Goal: Task Accomplishment & Management: Complete application form

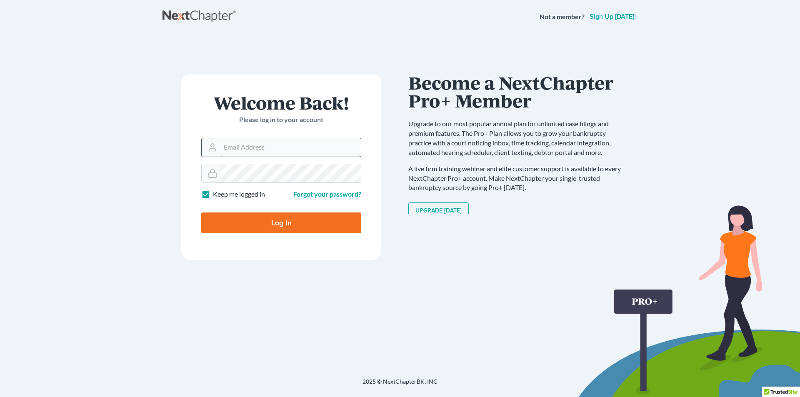
click at [298, 144] on input "Email Address" at bounding box center [290, 147] width 140 height 18
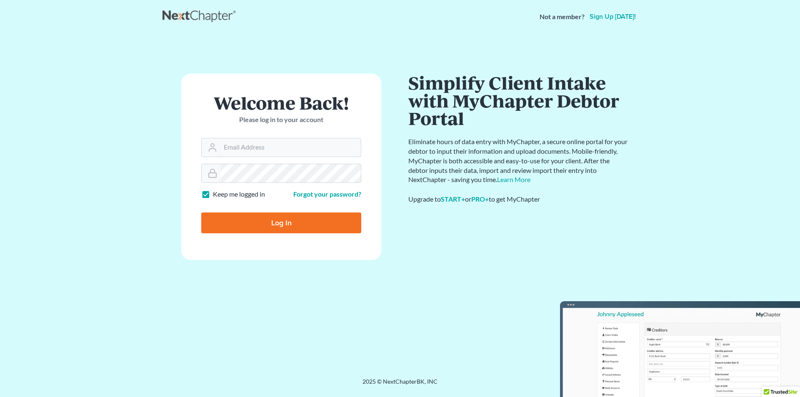
type input "[PERSON_NAME][EMAIL_ADDRESS][DOMAIN_NAME]"
type input "Thinking..."
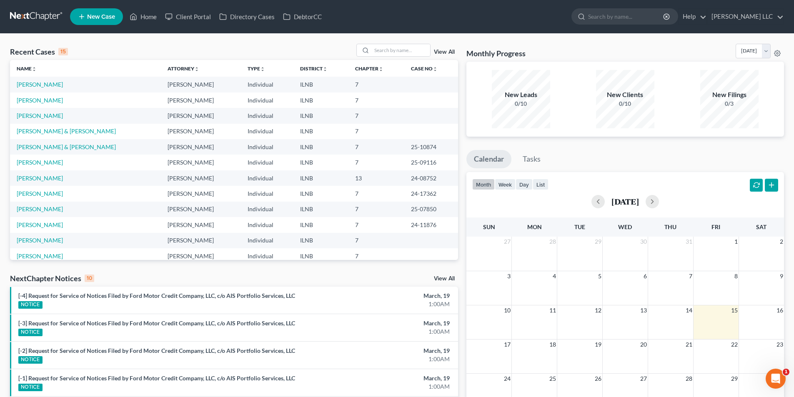
click at [109, 13] on link "New Case" at bounding box center [96, 16] width 53 height 17
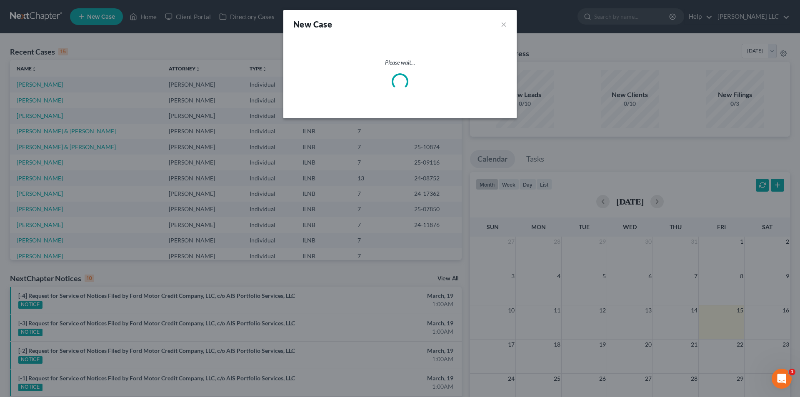
select select "25"
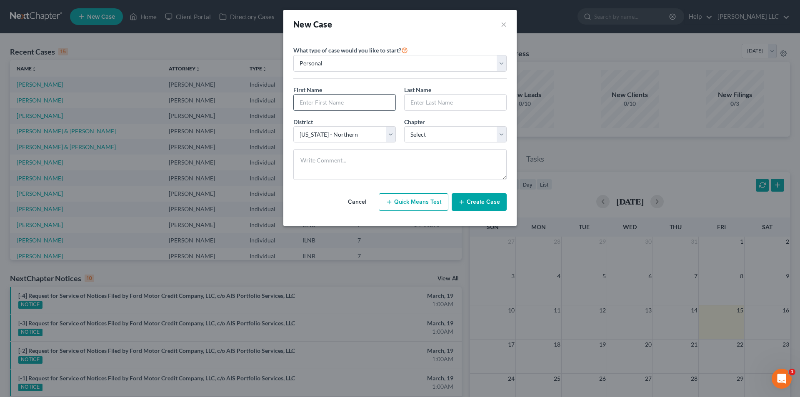
click at [364, 99] on input "text" at bounding box center [345, 103] width 102 height 16
type input "[PERSON_NAME]"
click at [435, 159] on textarea at bounding box center [399, 164] width 213 height 31
click at [413, 102] on input "Klass" at bounding box center [456, 103] width 102 height 16
click at [426, 103] on input "[PERSON_NAME]" at bounding box center [456, 103] width 102 height 16
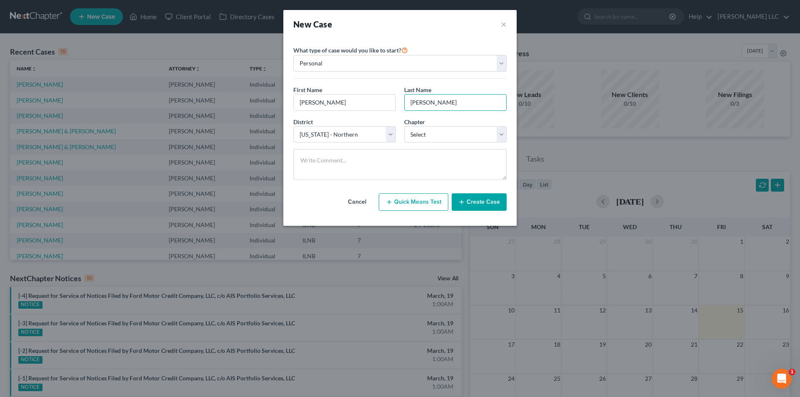
type input "[PERSON_NAME]"
click at [472, 173] on textarea at bounding box center [399, 164] width 213 height 31
click at [498, 135] on select "Select 7 11 12 13" at bounding box center [455, 134] width 103 height 17
select select "3"
click at [404, 126] on select "Select 7 11 12 13" at bounding box center [455, 134] width 103 height 17
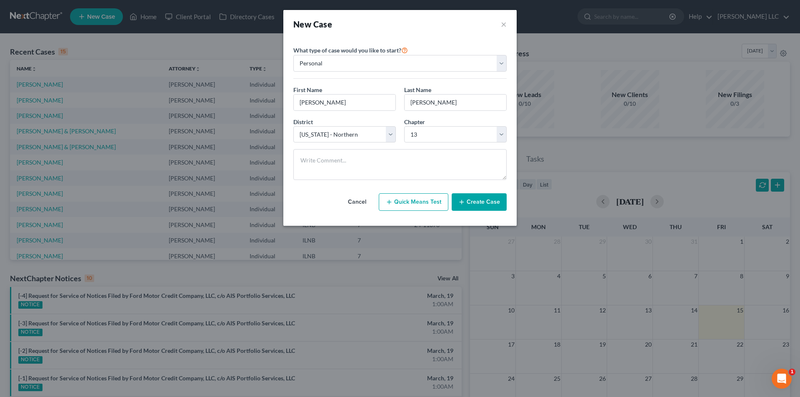
click at [485, 205] on button "Create Case" at bounding box center [479, 202] width 55 height 18
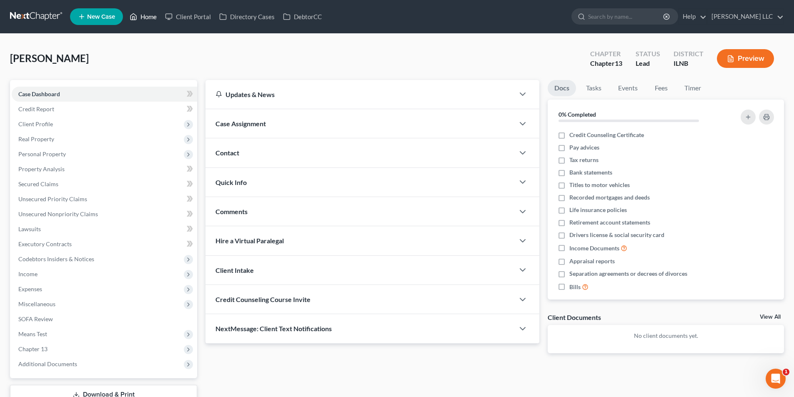
click at [151, 18] on link "Home" at bounding box center [142, 16] width 35 height 15
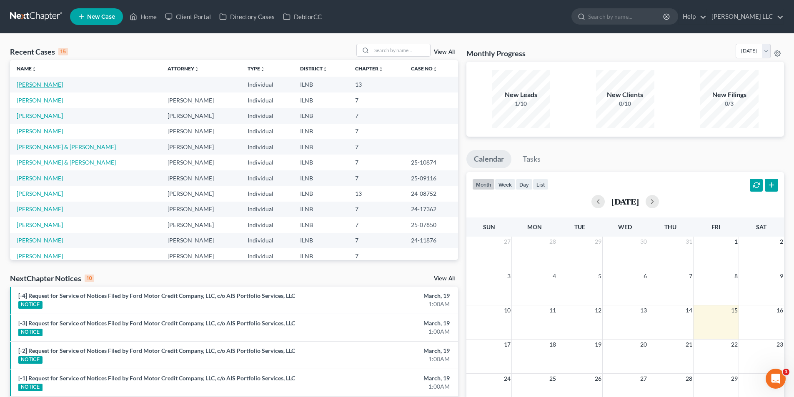
click at [45, 81] on link "[PERSON_NAME]" at bounding box center [40, 84] width 46 height 7
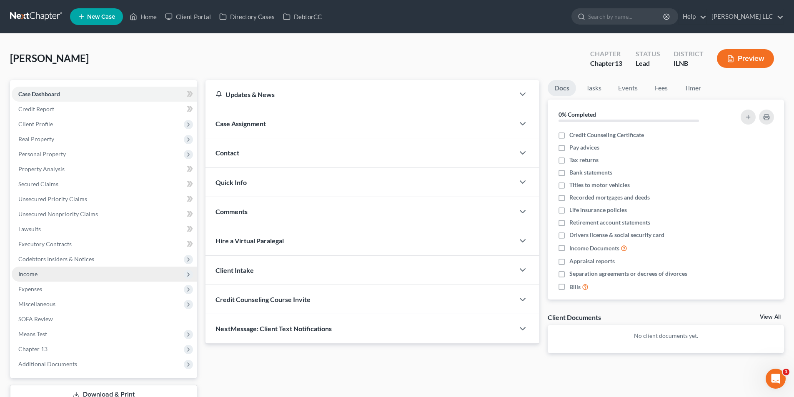
click at [30, 276] on span "Income" at bounding box center [27, 273] width 19 height 7
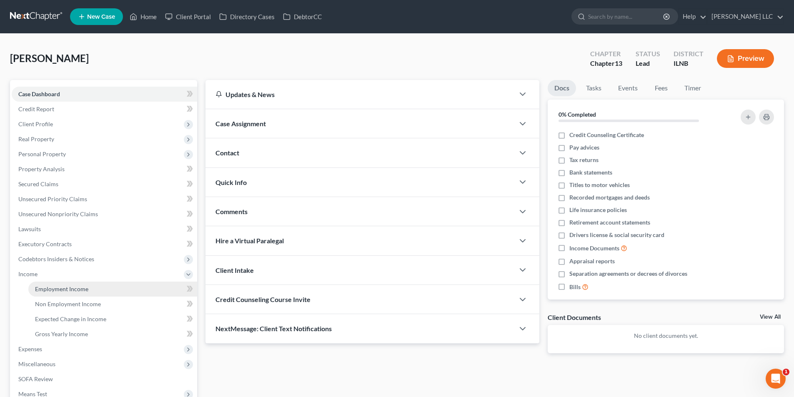
click at [43, 288] on span "Employment Income" at bounding box center [61, 288] width 53 height 7
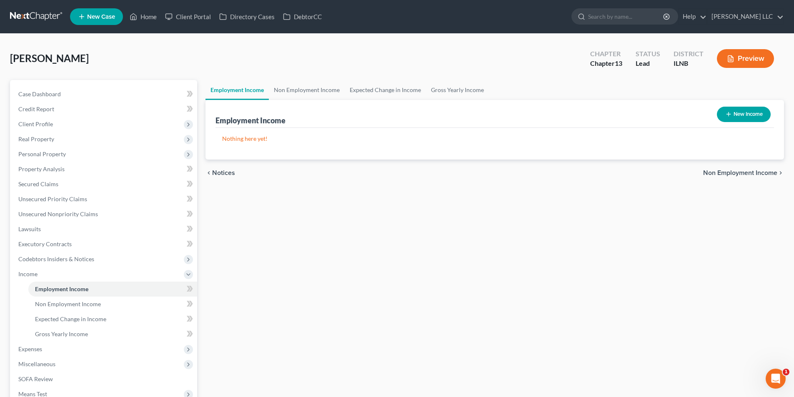
click at [749, 111] on button "New Income" at bounding box center [744, 114] width 54 height 15
select select "0"
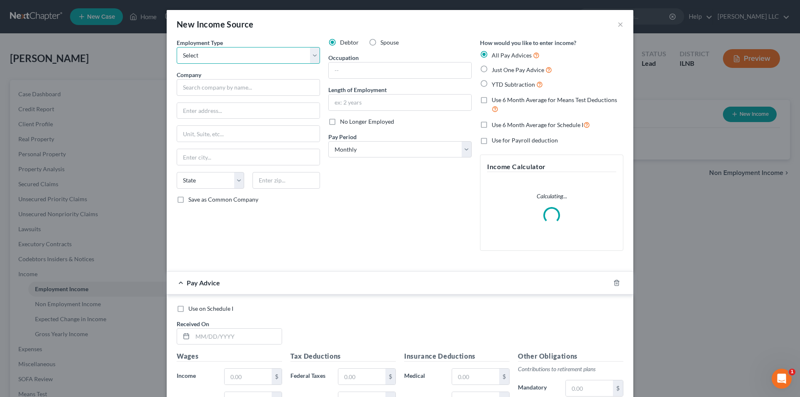
click at [253, 55] on select "Select Full or [DEMOGRAPHIC_DATA] Employment Self Employment" at bounding box center [248, 55] width 143 height 17
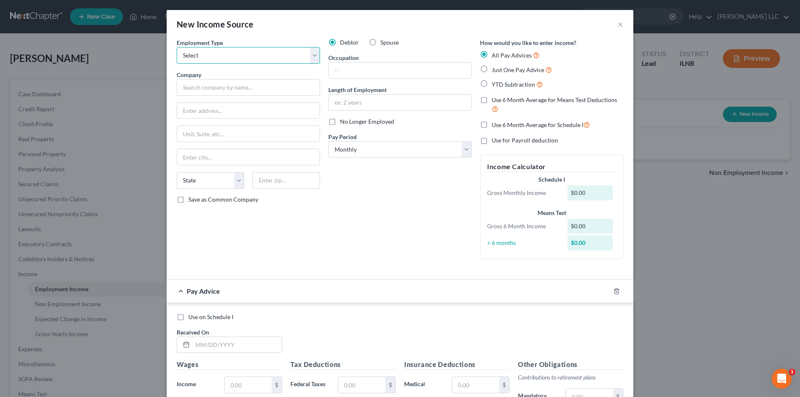
select select "0"
click at [177, 47] on select "Select Full or [DEMOGRAPHIC_DATA] Employment Self Employment" at bounding box center [248, 55] width 143 height 17
click at [268, 88] on input "text" at bounding box center [248, 87] width 143 height 17
click at [446, 147] on select "Select Monthly Twice Monthly Every Other Week Weekly" at bounding box center [399, 149] width 143 height 17
click at [379, 98] on input "text" at bounding box center [400, 103] width 143 height 16
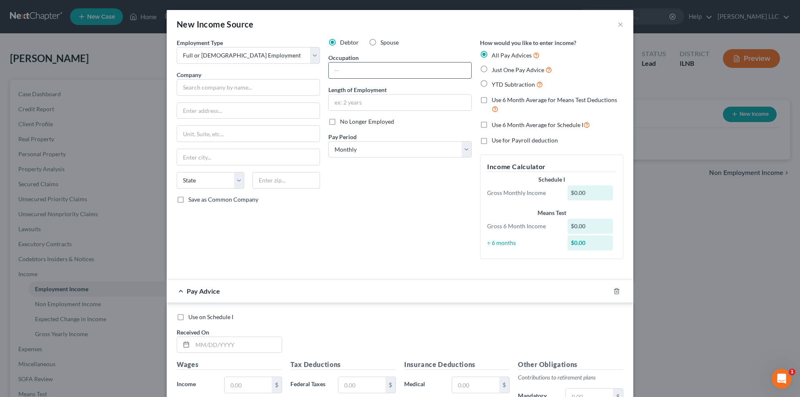
click at [362, 70] on input "text" at bounding box center [400, 71] width 143 height 16
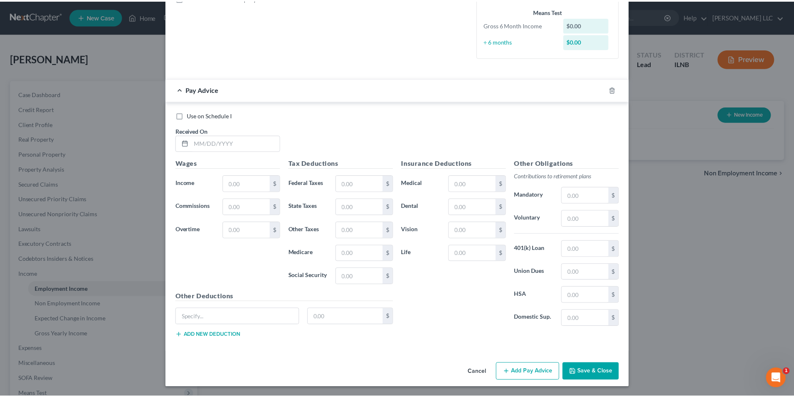
scroll to position [202, 0]
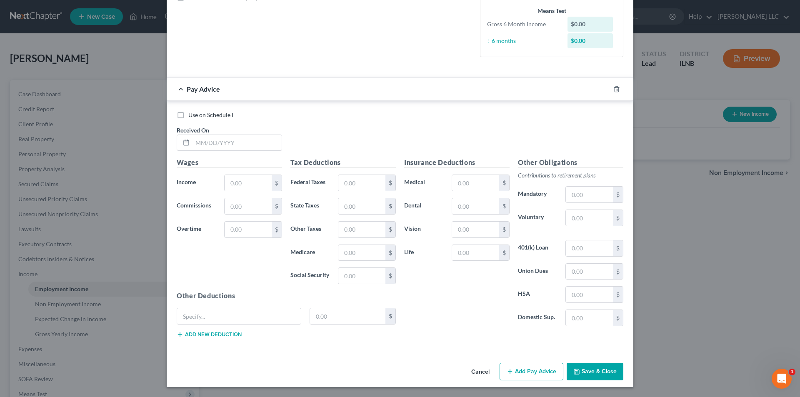
click at [195, 91] on span "Pay Advice" at bounding box center [203, 89] width 33 height 8
click at [188, 144] on div at bounding box center [184, 143] width 15 height 16
click at [195, 144] on input "text" at bounding box center [237, 143] width 89 height 16
click at [249, 185] on input "text" at bounding box center [248, 183] width 47 height 16
click at [576, 273] on input "text" at bounding box center [589, 272] width 47 height 16
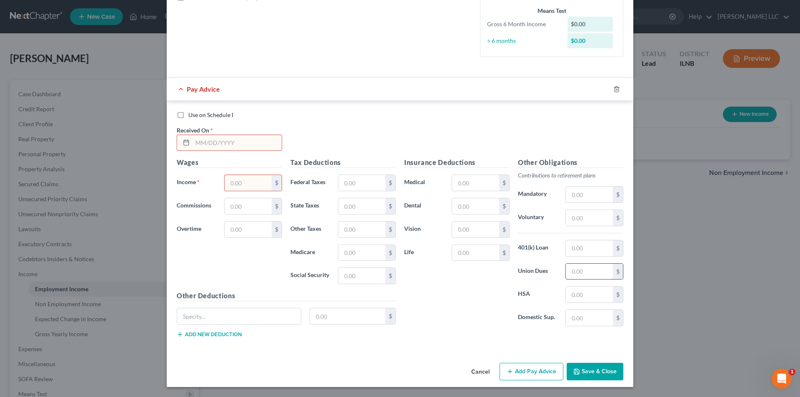
drag, startPoint x: 576, startPoint y: 273, endPoint x: 589, endPoint y: 276, distance: 12.8
click at [589, 276] on input "text" at bounding box center [589, 272] width 47 height 16
click at [573, 275] on input "text" at bounding box center [589, 272] width 47 height 16
click at [196, 318] on input "text" at bounding box center [239, 316] width 124 height 16
type input "p"
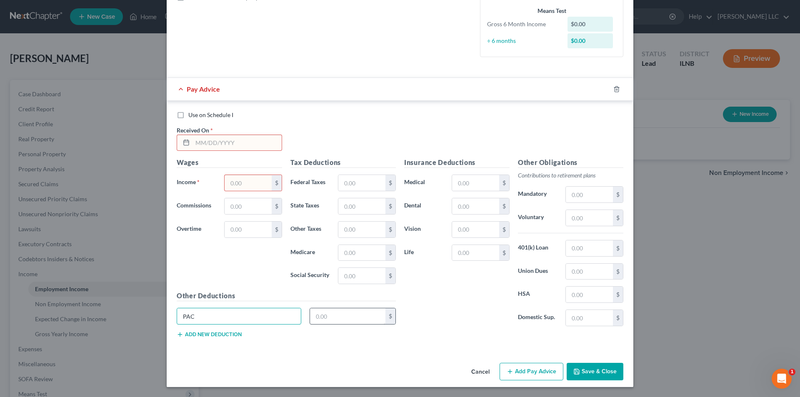
type input "PAC"
click at [338, 314] on input "text" at bounding box center [348, 316] width 76 height 16
click at [472, 374] on button "Cancel" at bounding box center [481, 372] width 32 height 17
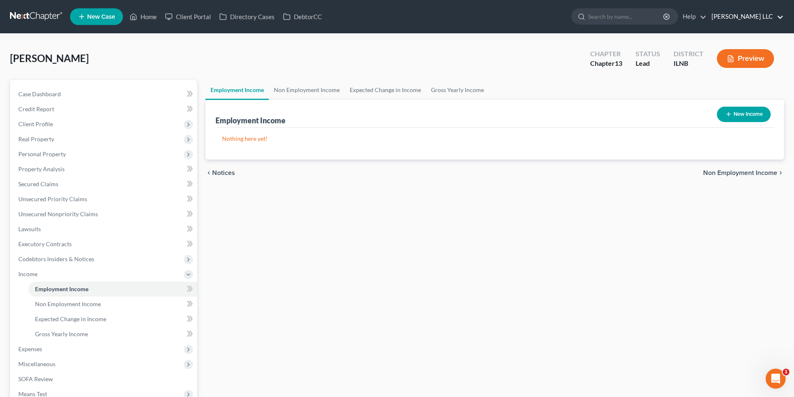
click at [760, 18] on link "[PERSON_NAME] LLC" at bounding box center [745, 16] width 76 height 15
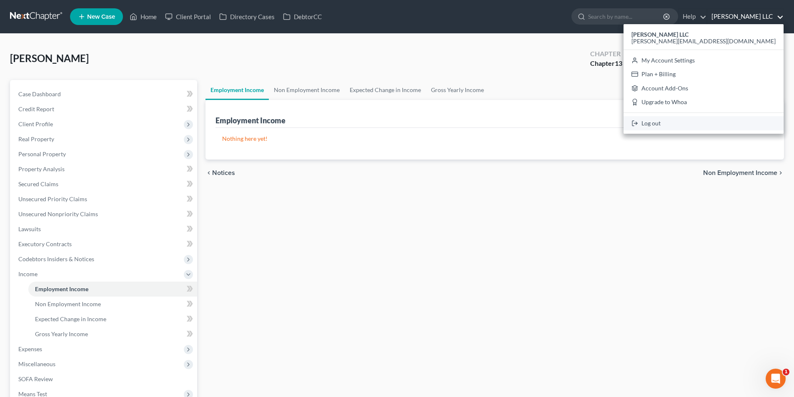
click at [732, 119] on link "Log out" at bounding box center [703, 123] width 160 height 14
